Goal: Check status: Check status

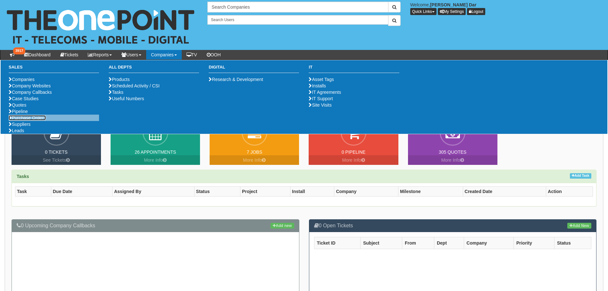
click at [26, 120] on link "Purchase Orders" at bounding box center [27, 117] width 37 height 5
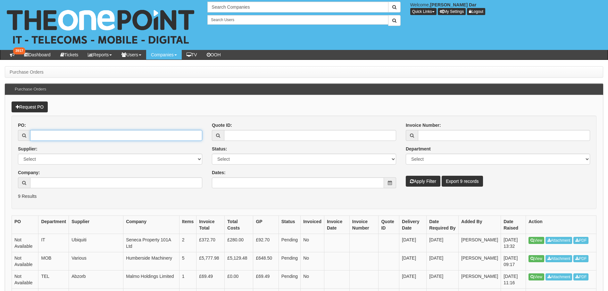
click at [46, 135] on input "PO:" at bounding box center [116, 135] width 172 height 11
paste input "19118"
type input "19118"
click at [406, 176] on button "Apply Filter" at bounding box center [423, 181] width 35 height 11
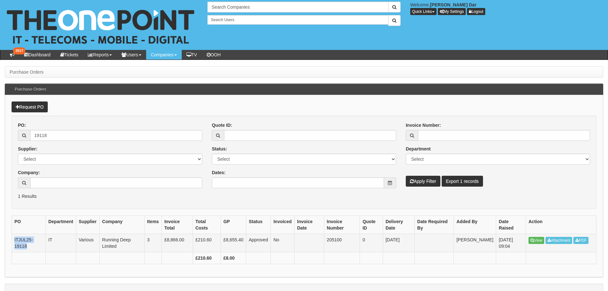
drag, startPoint x: 28, startPoint y: 246, endPoint x: 14, endPoint y: 241, distance: 15.2
click at [14, 241] on td "ITJUL25-19118" at bounding box center [29, 243] width 34 height 18
copy td "ITJUL25-19118"
click at [538, 241] on link "View" at bounding box center [536, 240] width 16 height 7
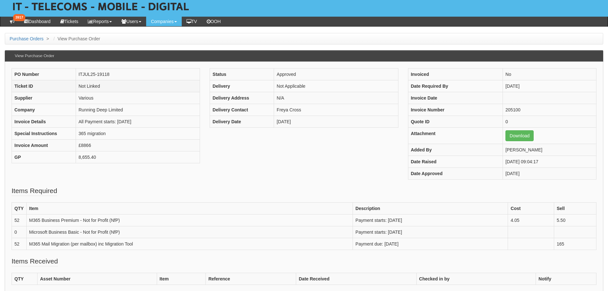
scroll to position [32, 0]
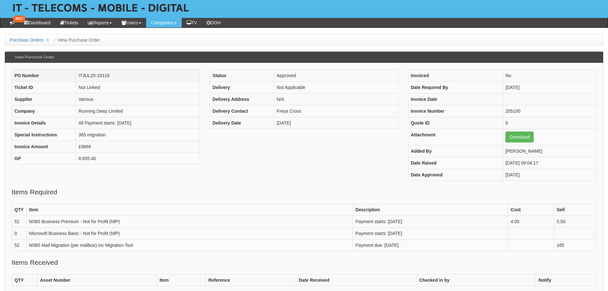
drag, startPoint x: 112, startPoint y: 76, endPoint x: 77, endPoint y: 77, distance: 34.6
click at [77, 77] on td "ITJUL25-19118" at bounding box center [138, 76] width 124 height 12
